Goal: Information Seeking & Learning: Find specific fact

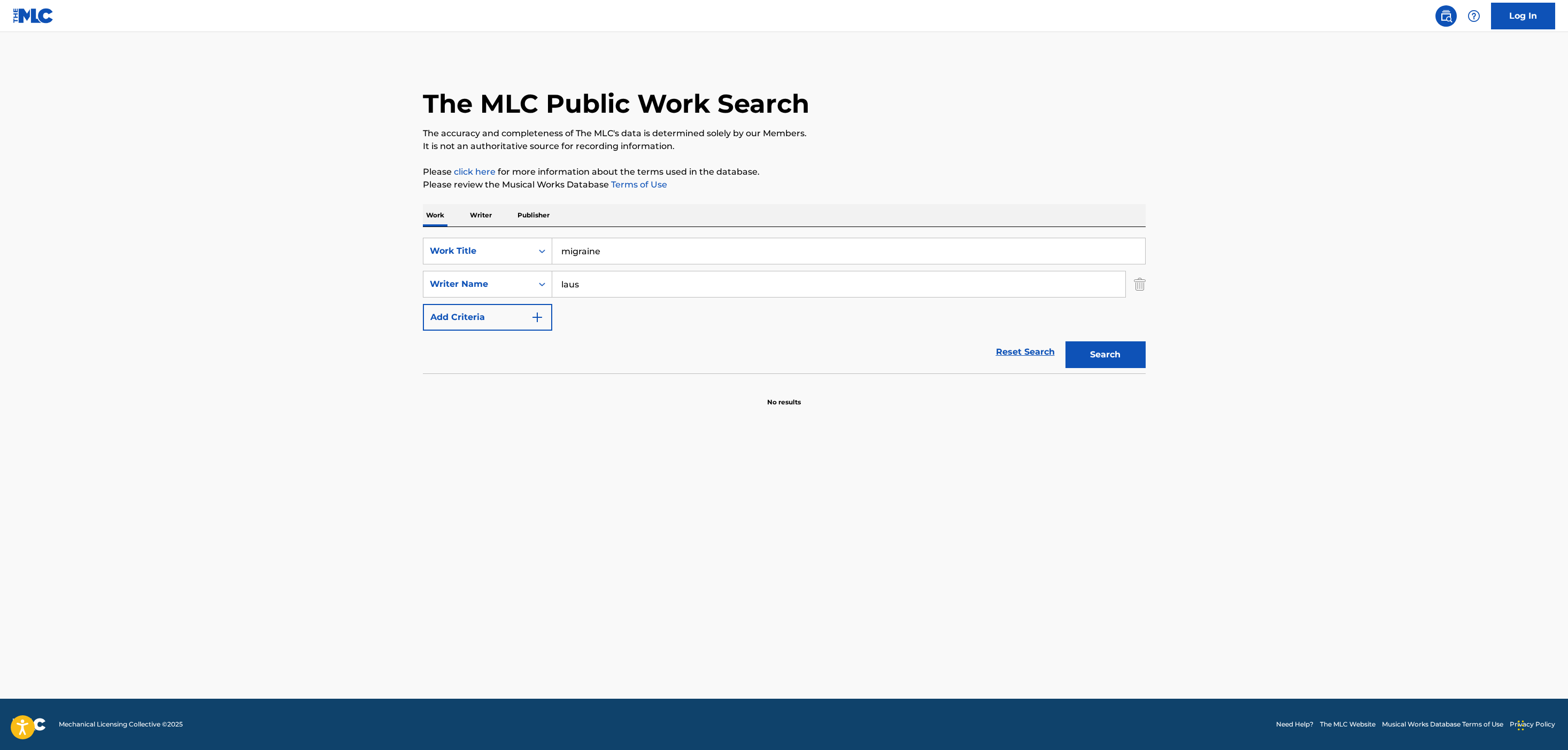
click at [650, 246] on input "migraine" at bounding box center [849, 250] width 593 height 25
type input "moive"
click at [1065, 341] on button "Search" at bounding box center [1106, 354] width 81 height 27
click at [590, 287] on input "[PERSON_NAME]" at bounding box center [838, 284] width 573 height 25
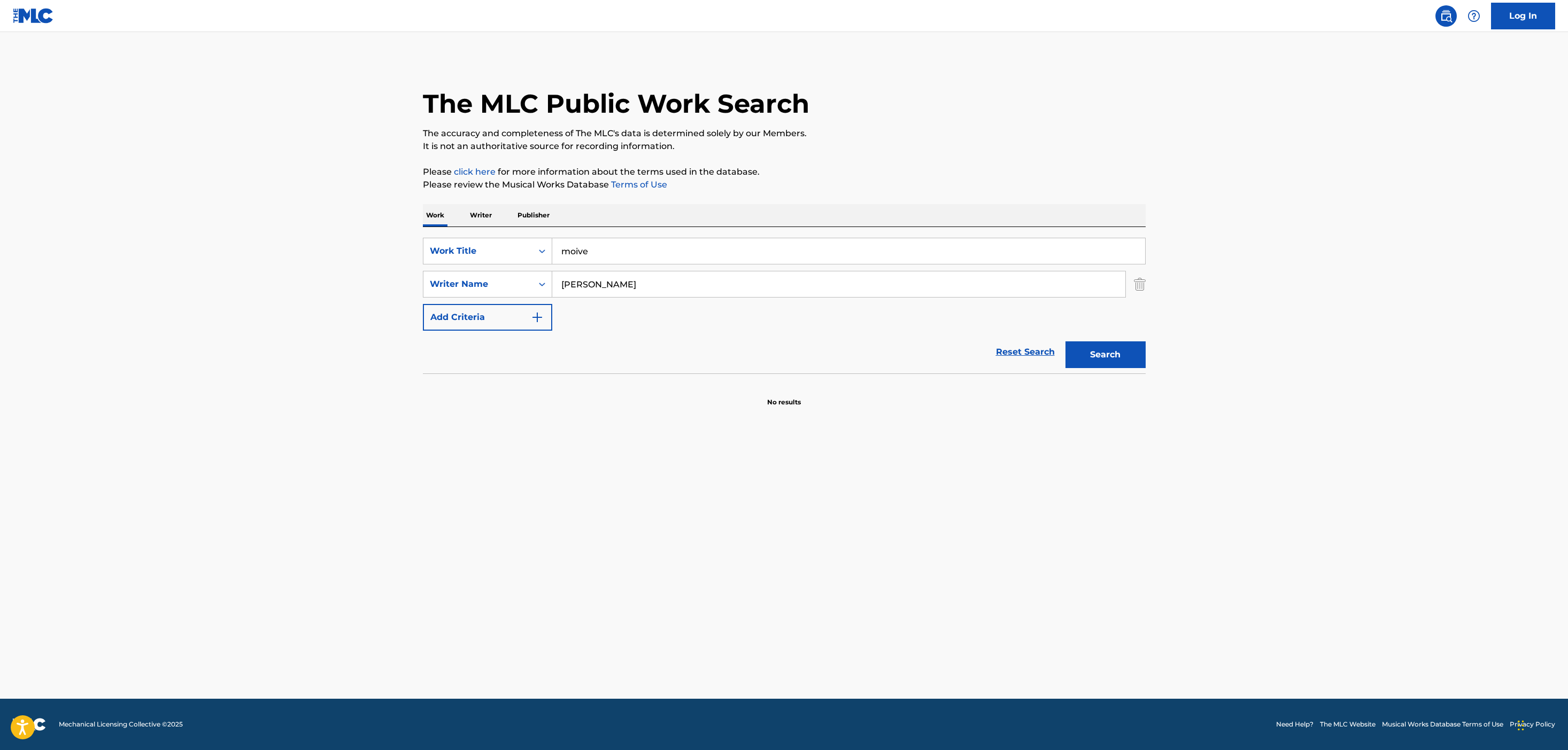
click at [590, 287] on input "[PERSON_NAME]" at bounding box center [838, 284] width 573 height 25
type input "rio"
click at [1065, 341] on button "Search" at bounding box center [1106, 354] width 81 height 27
click at [595, 295] on input "rio" at bounding box center [838, 284] width 573 height 25
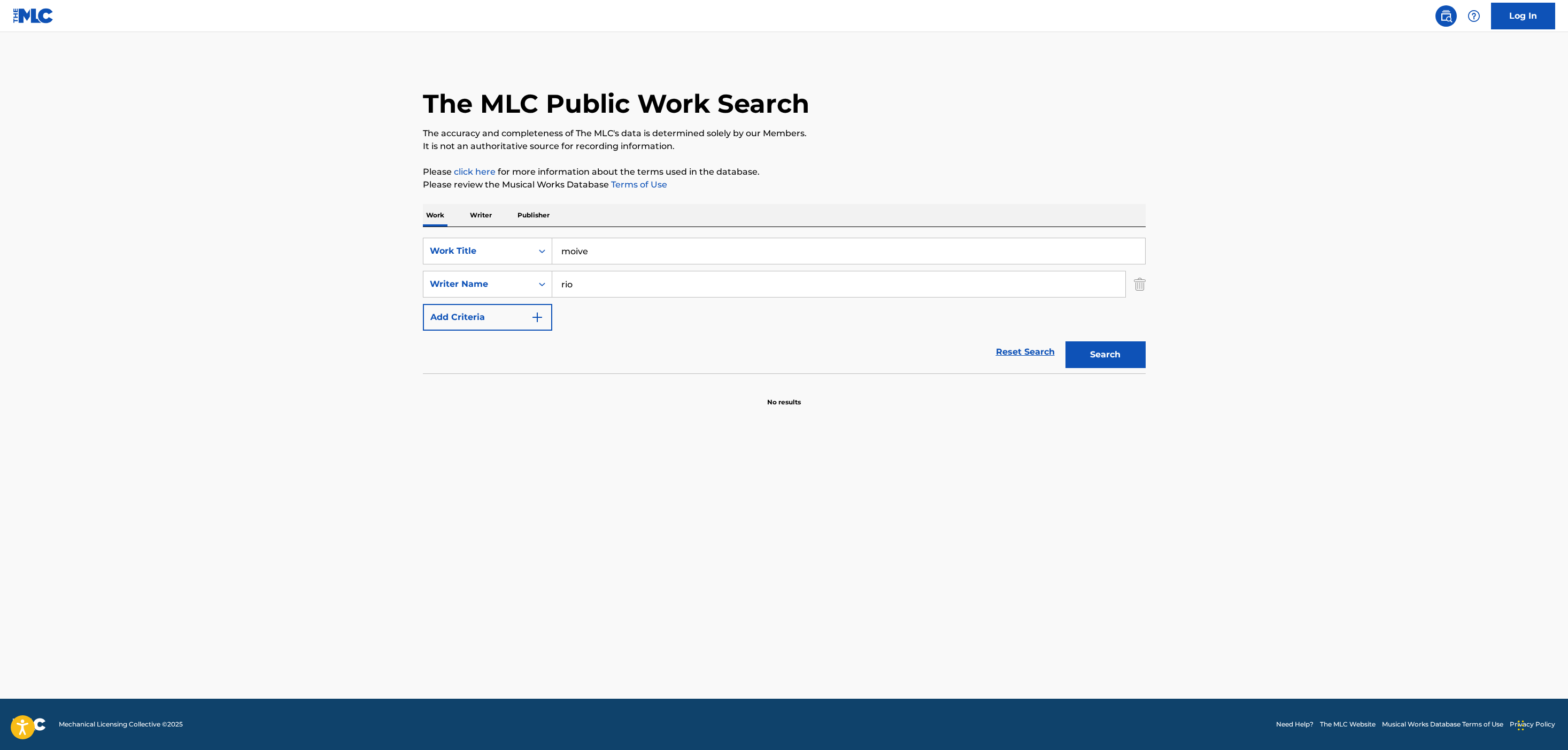
click at [595, 295] on input "rio" at bounding box center [838, 284] width 573 height 25
click at [608, 259] on input "moive" at bounding box center [849, 250] width 593 height 25
type input "movie"
type input "[PERSON_NAME]"
click at [1065, 341] on button "Search" at bounding box center [1106, 354] width 81 height 27
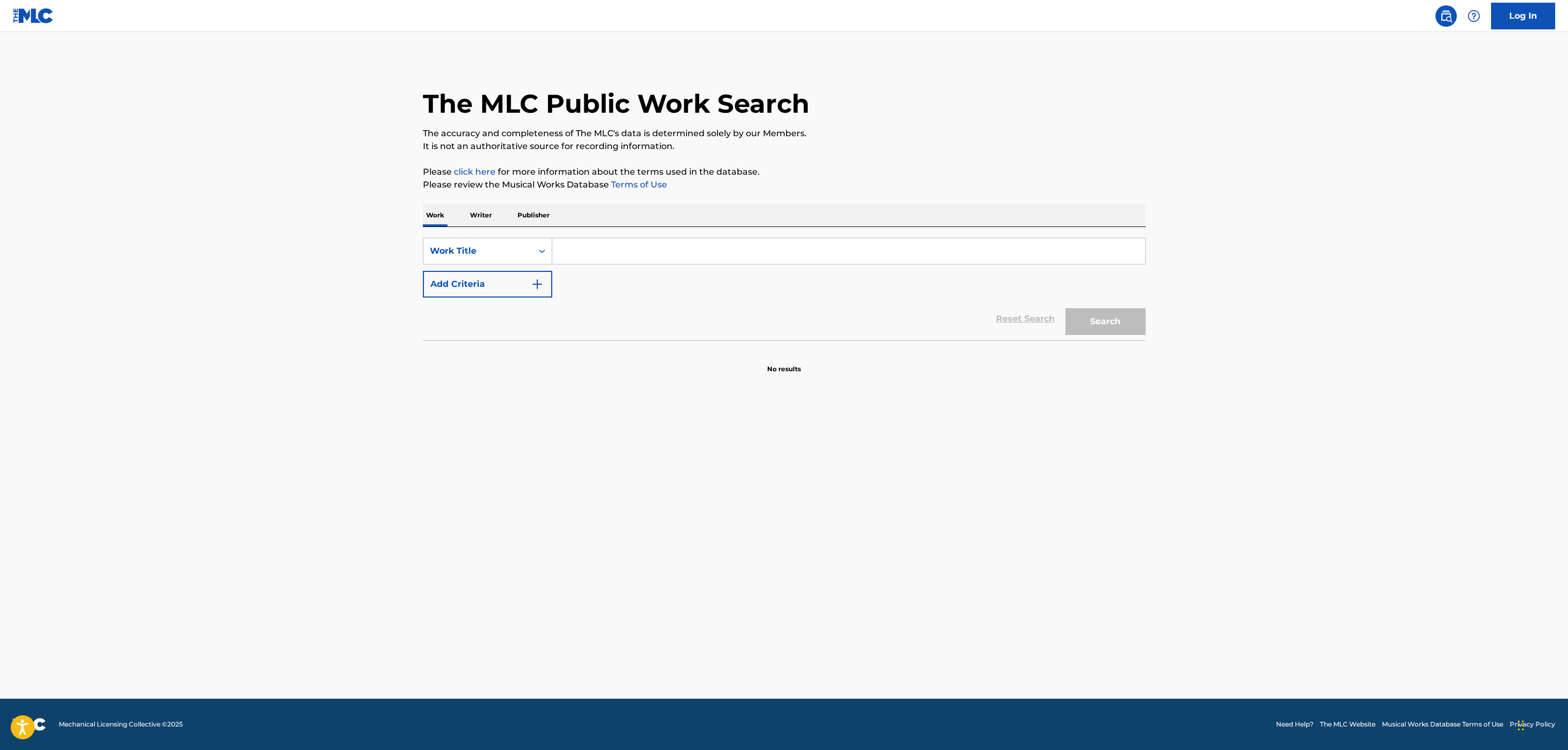
click at [807, 262] on input "Search Form" at bounding box center [849, 250] width 593 height 25
type input "movie"
click at [527, 283] on button "Add Criteria" at bounding box center [488, 284] width 129 height 27
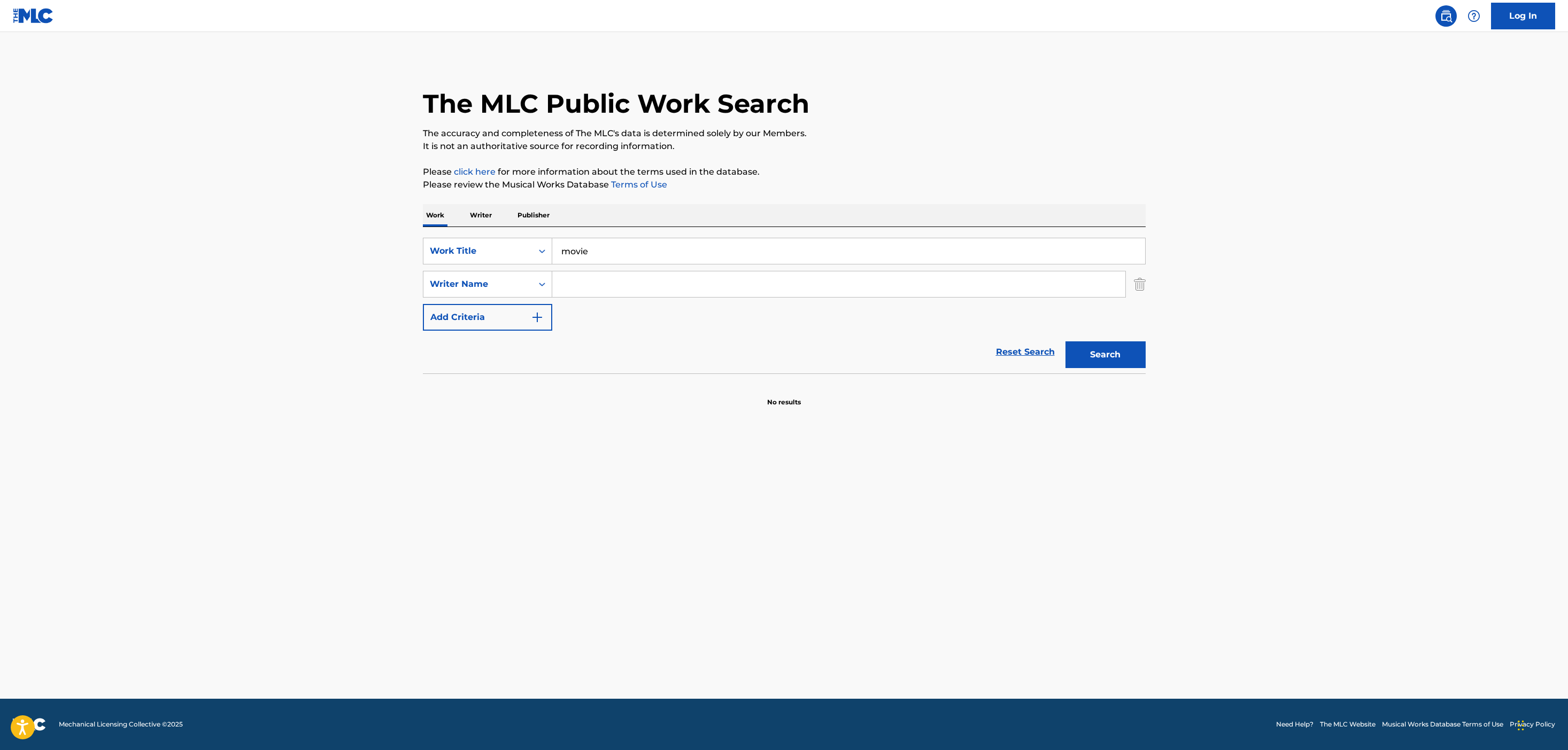
click at [590, 275] on input "Search Form" at bounding box center [838, 284] width 573 height 25
type input "[PERSON_NAME]"
click at [1065, 341] on button "Search" at bounding box center [1106, 354] width 81 height 27
click at [578, 272] on input "[PERSON_NAME]" at bounding box center [838, 284] width 573 height 25
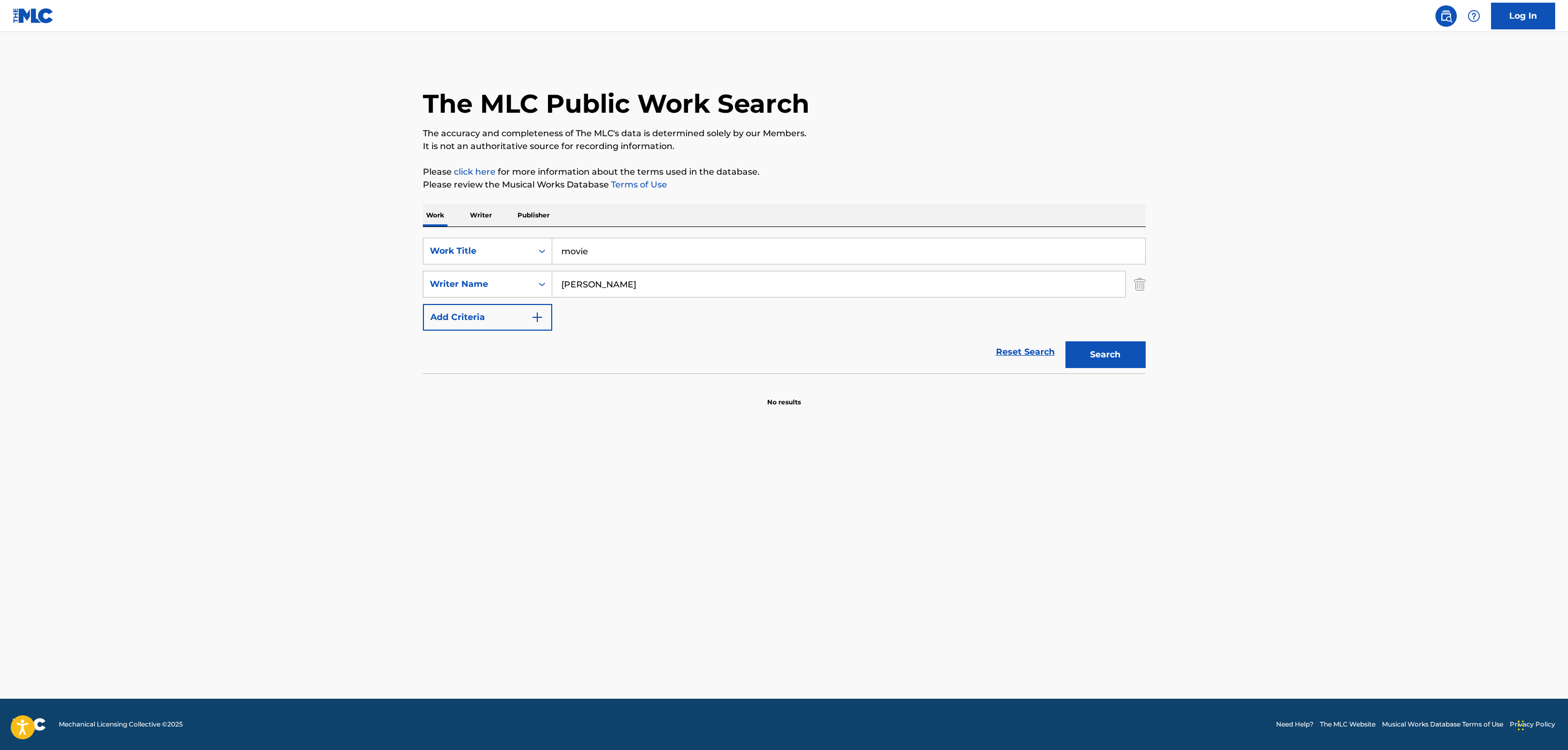
click at [578, 272] on input "[PERSON_NAME]" at bounding box center [838, 284] width 573 height 25
click at [1108, 332] on div "Search" at bounding box center [1102, 352] width 85 height 43
click at [1108, 346] on button "Search" at bounding box center [1106, 354] width 81 height 27
click at [577, 252] on input "movie" at bounding box center [849, 250] width 593 height 25
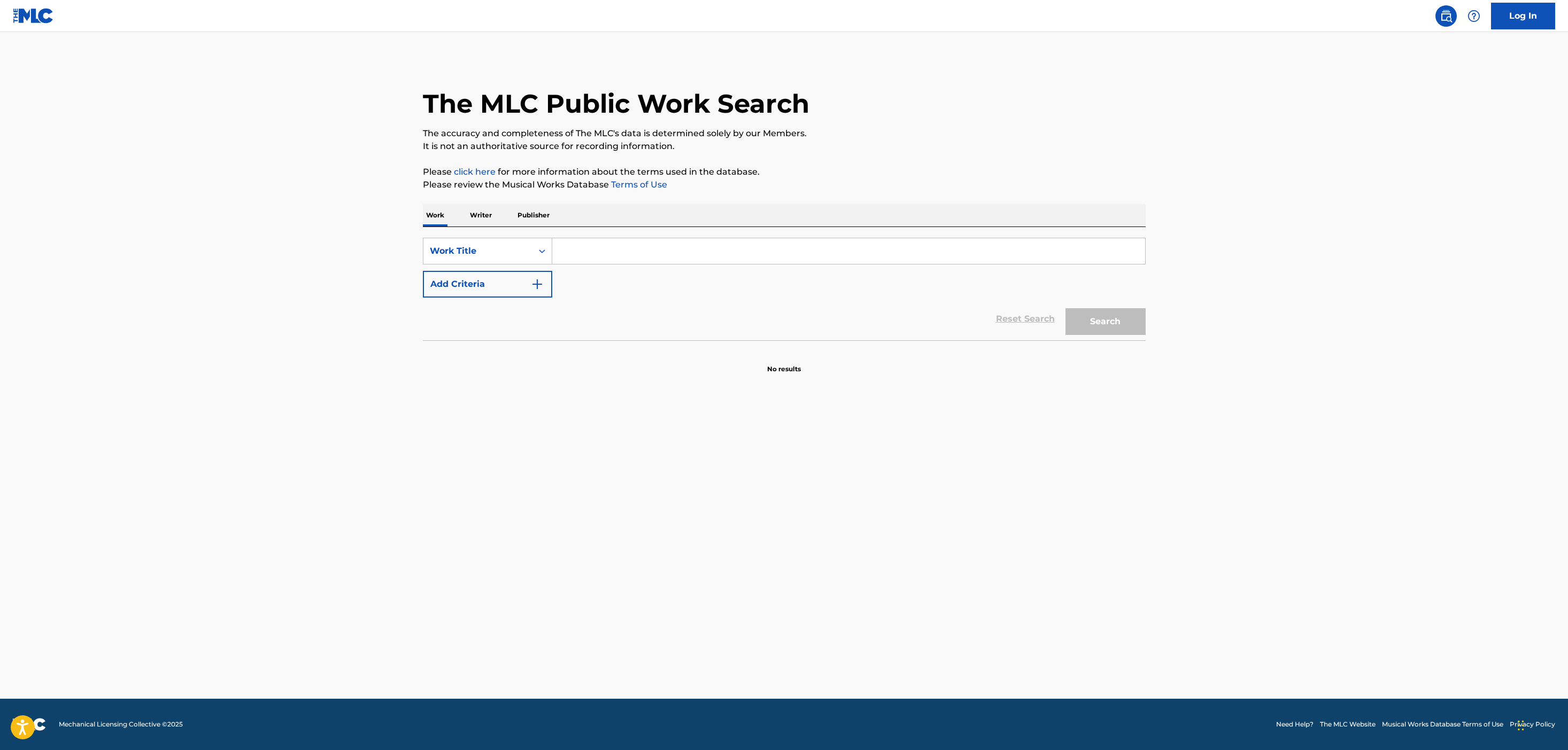
click at [583, 259] on input "Search Form" at bounding box center [849, 250] width 593 height 25
type input "a"
type input "game winner"
click at [1065, 308] on button "Search" at bounding box center [1106, 322] width 81 height 27
